Goal: Check status: Check status

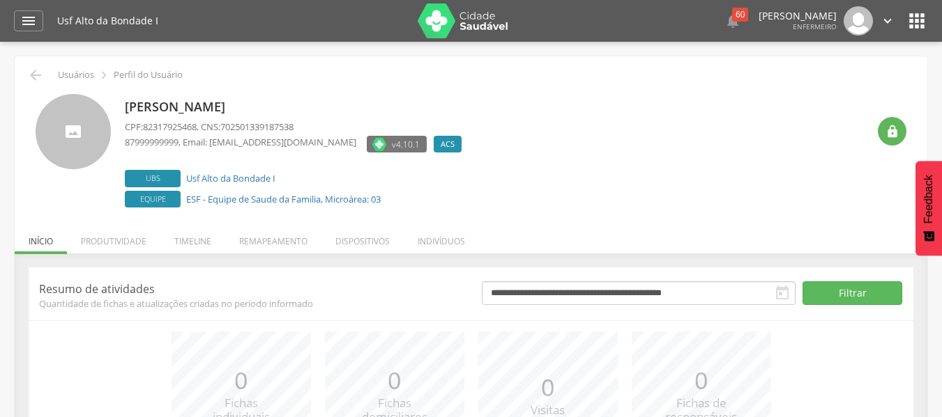
click at [779, 292] on icon "" at bounding box center [782, 293] width 17 height 17
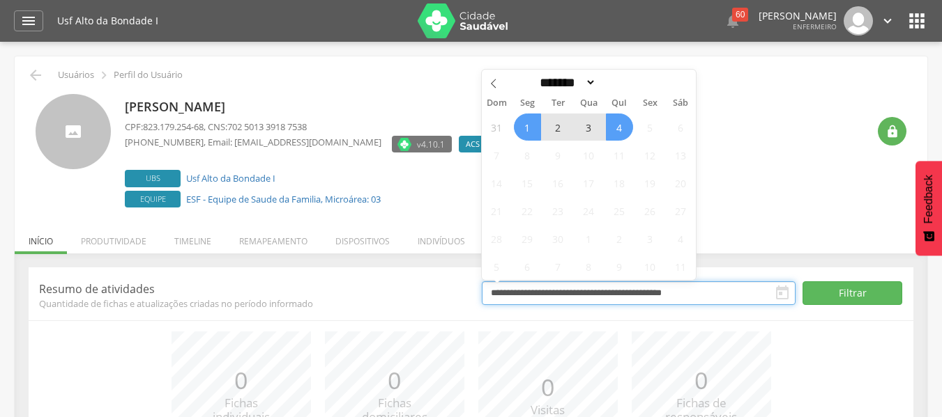
click at [739, 298] on input "**********" at bounding box center [639, 294] width 314 height 24
click at [486, 84] on span at bounding box center [494, 82] width 24 height 24
select select "*"
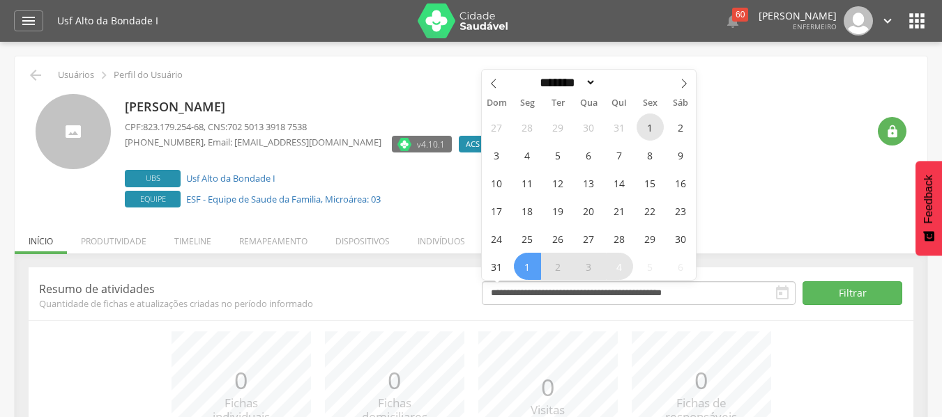
click at [652, 131] on span "1" at bounding box center [649, 127] width 27 height 27
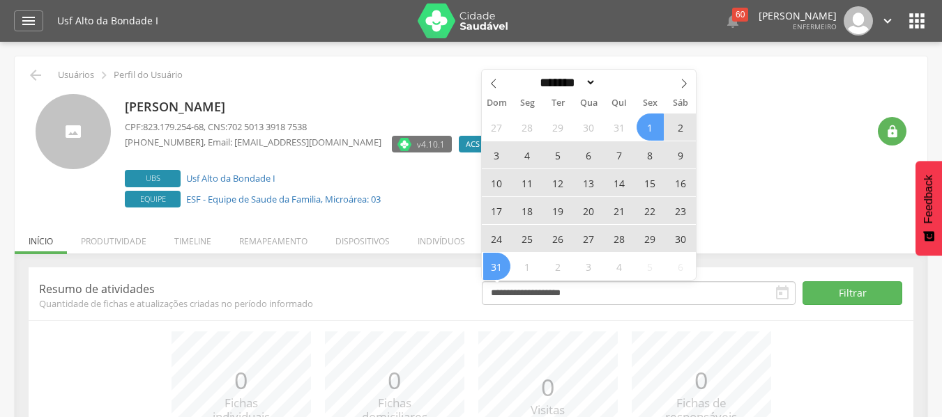
click at [494, 264] on span "31" at bounding box center [496, 266] width 27 height 27
type input "**********"
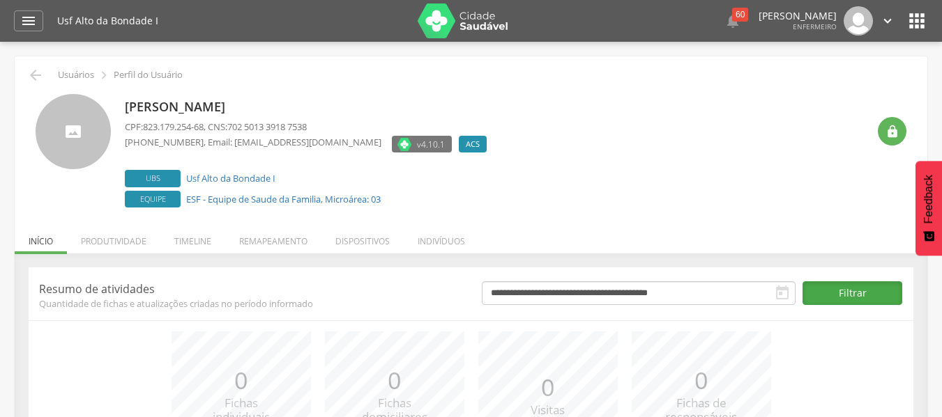
click at [829, 284] on button "Filtrar" at bounding box center [852, 294] width 100 height 24
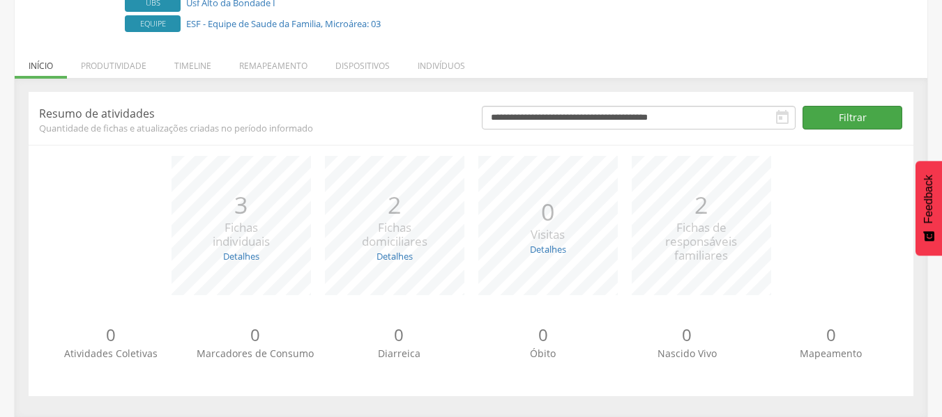
scroll to position [176, 0]
click at [399, 254] on link "Detalhes" at bounding box center [394, 255] width 36 height 13
click at [236, 256] on link "Detalhes" at bounding box center [241, 255] width 36 height 13
click at [545, 252] on link "Detalhes" at bounding box center [548, 249] width 36 height 13
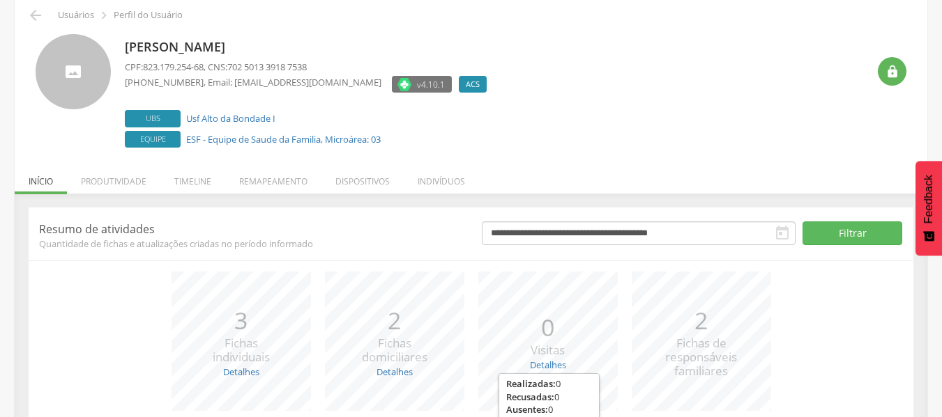
scroll to position [0, 0]
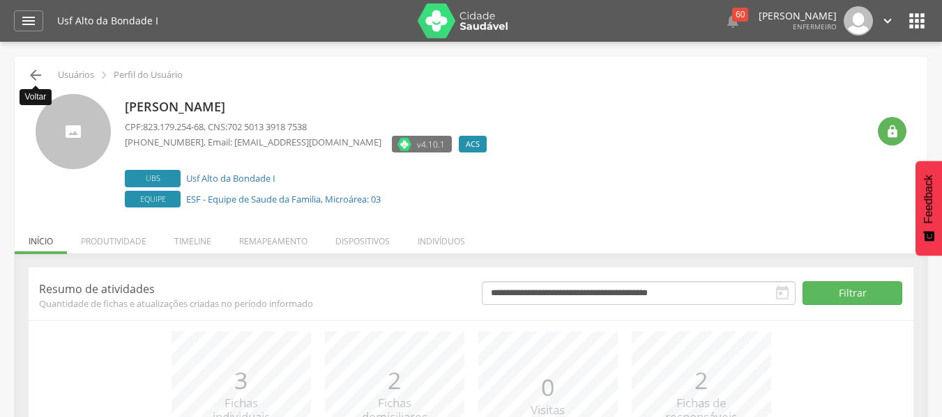
click at [29, 70] on icon "" at bounding box center [35, 75] width 17 height 17
